Goal: Find specific page/section: Find specific page/section

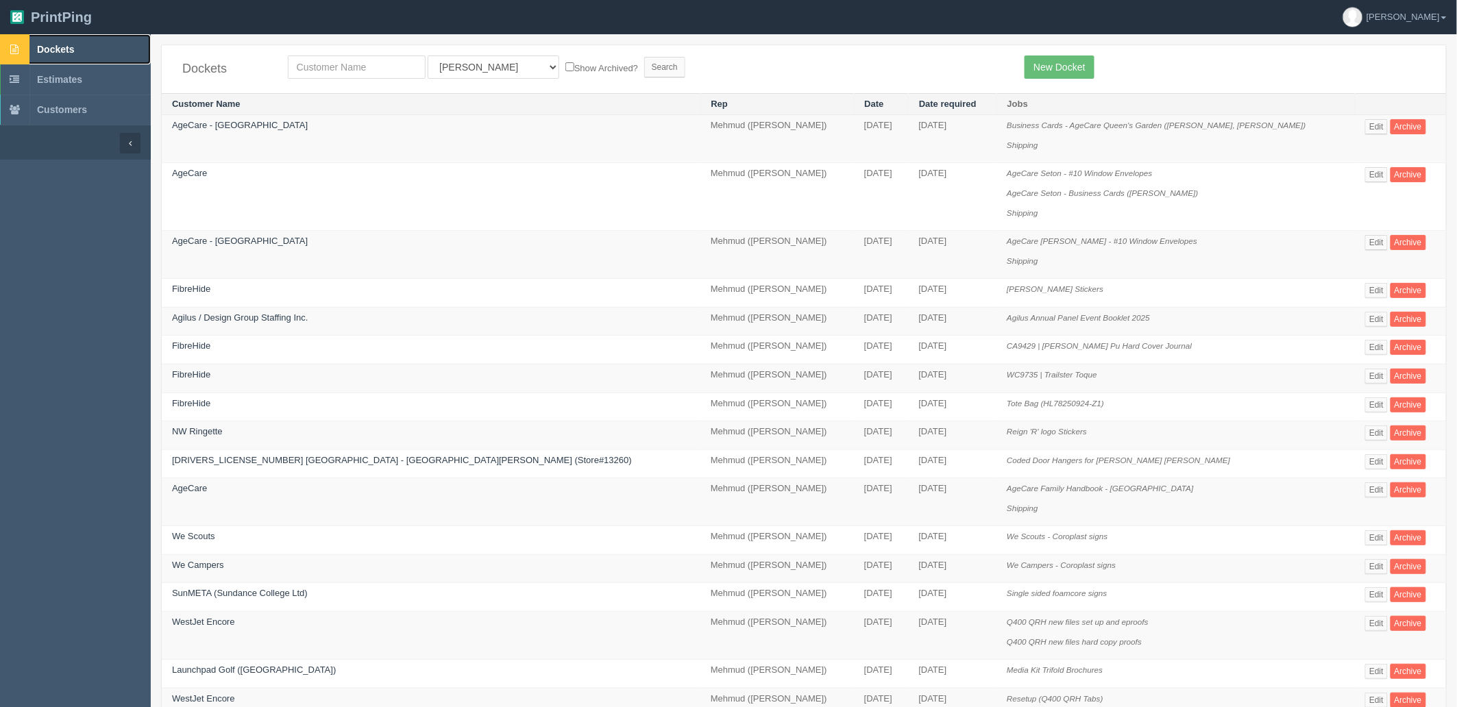
click at [47, 36] on link "Dockets" at bounding box center [75, 49] width 151 height 30
click at [403, 63] on input "text" at bounding box center [357, 66] width 138 height 23
type input "result"
click at [644, 57] on input "Search" at bounding box center [664, 67] width 41 height 21
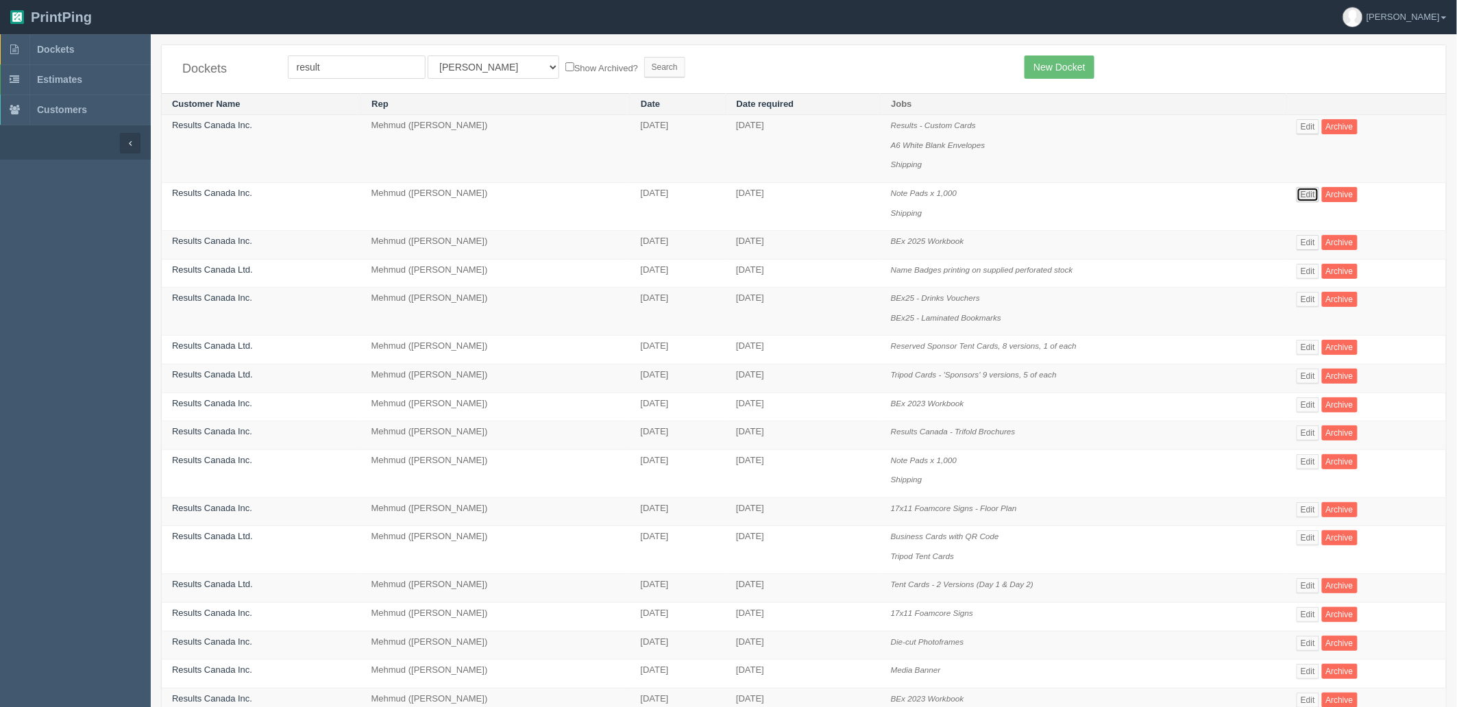
click at [1306, 194] on link "Edit" at bounding box center [1307, 194] width 23 height 15
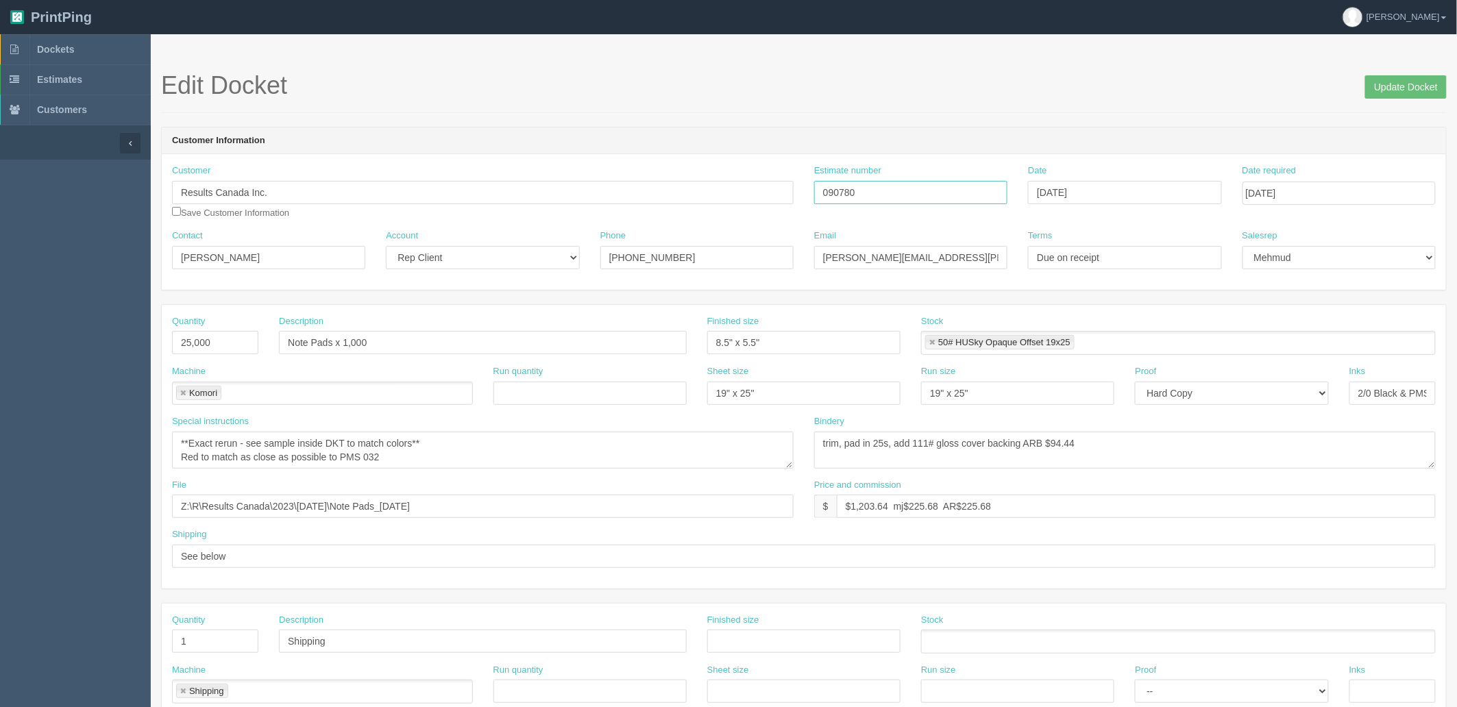
drag, startPoint x: 875, startPoint y: 197, endPoint x: 660, endPoint y: 207, distance: 214.7
click at [662, 201] on div "Customer Results Canada Inc. Save Customer Information Estimate number 090780 D…" at bounding box center [804, 196] width 1284 height 65
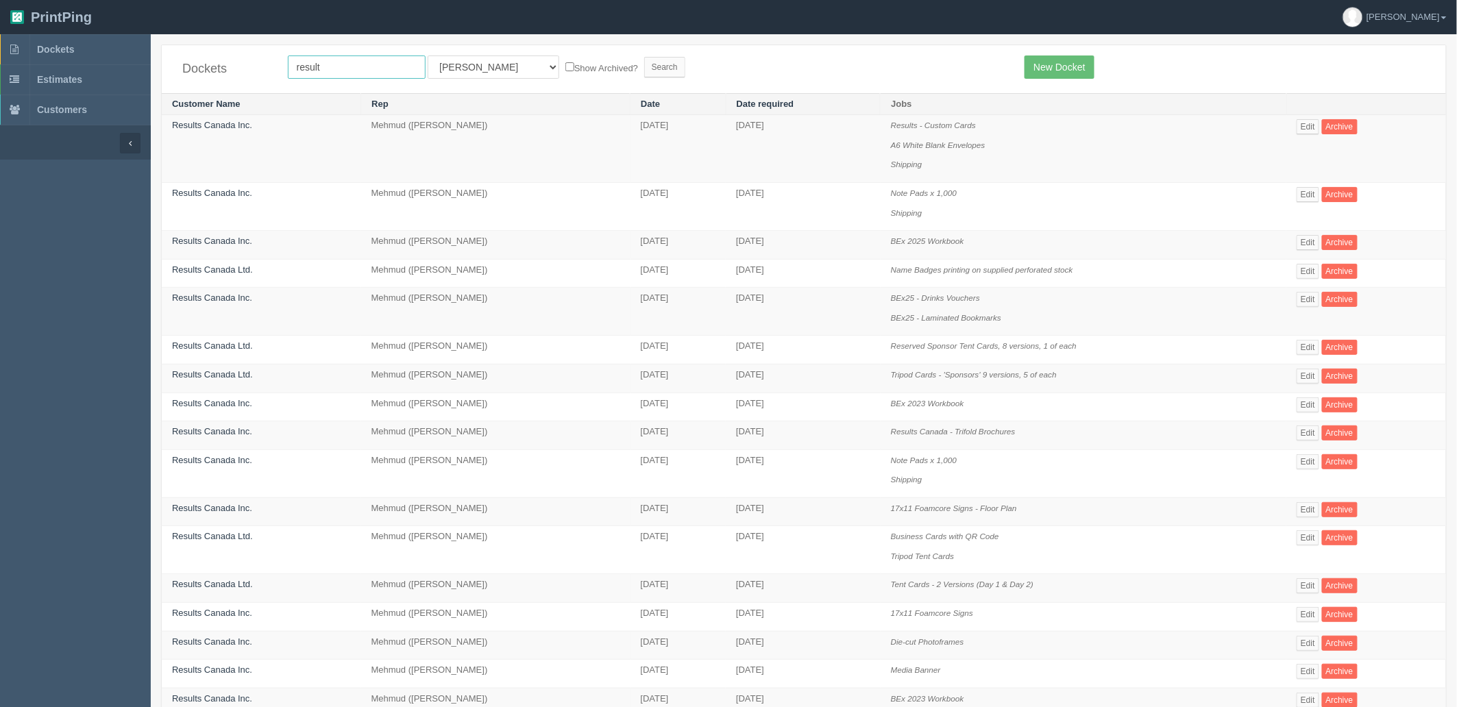
drag, startPoint x: 341, startPoint y: 67, endPoint x: 223, endPoint y: 55, distance: 118.5
click at [223, 55] on div "Dockets result All Users Ali Ali Test 1 Aly Amy Ankit Arif Brandon Dan France G…" at bounding box center [804, 69] width 1284 height 48
type input "sensible"
click at [644, 57] on input "Search" at bounding box center [664, 67] width 41 height 21
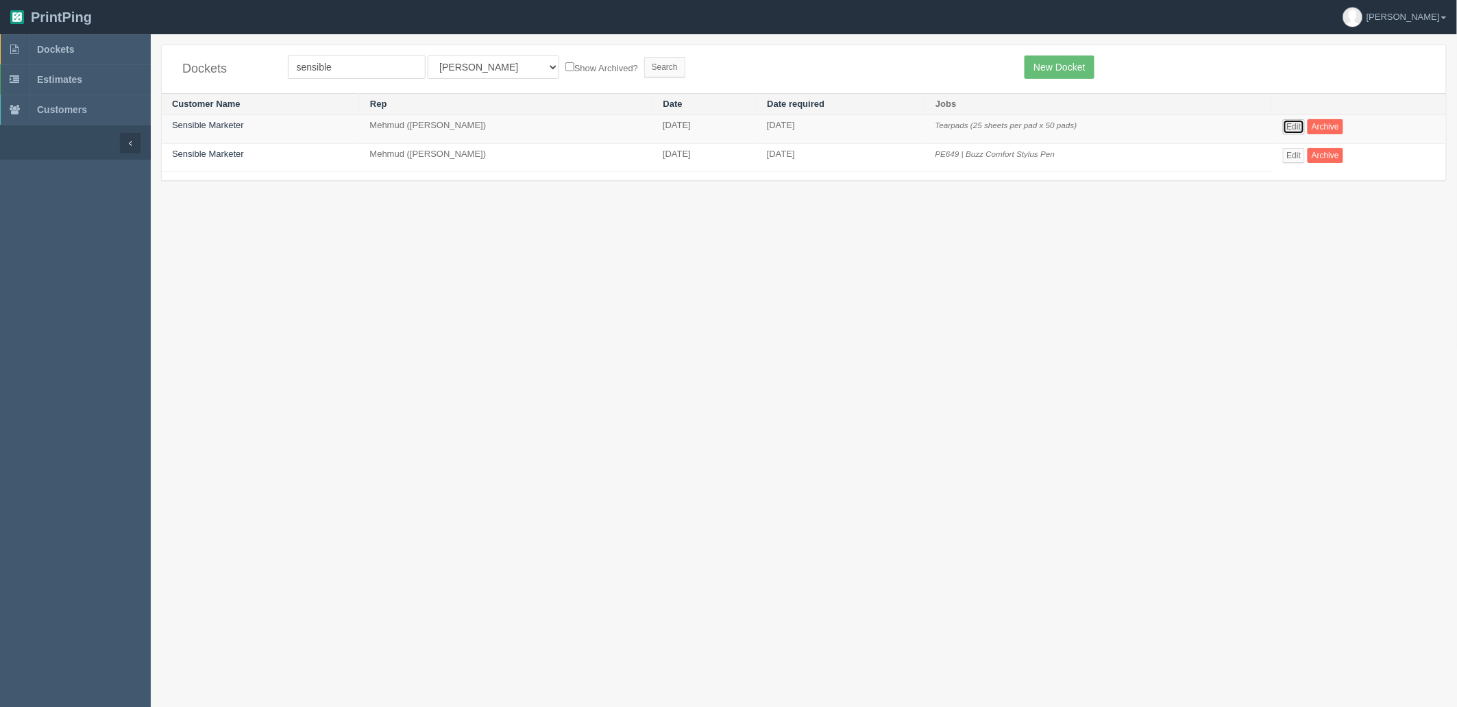
click at [1284, 123] on link "Edit" at bounding box center [1294, 126] width 23 height 15
click at [55, 52] on span "Dockets" at bounding box center [55, 49] width 37 height 11
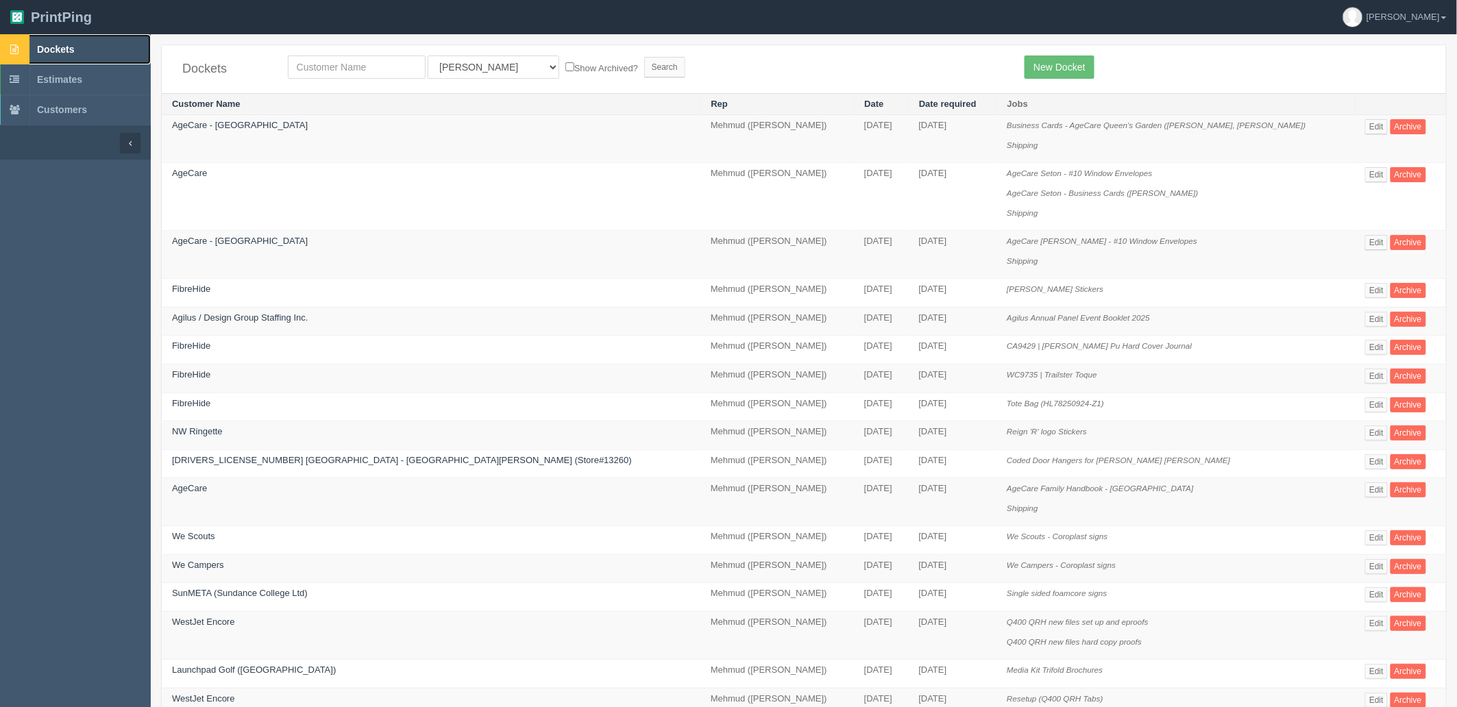
click at [59, 38] on link "Dockets" at bounding box center [75, 49] width 151 height 30
click at [67, 45] on span "Dockets" at bounding box center [55, 49] width 37 height 11
